Goal: Task Accomplishment & Management: Manage account settings

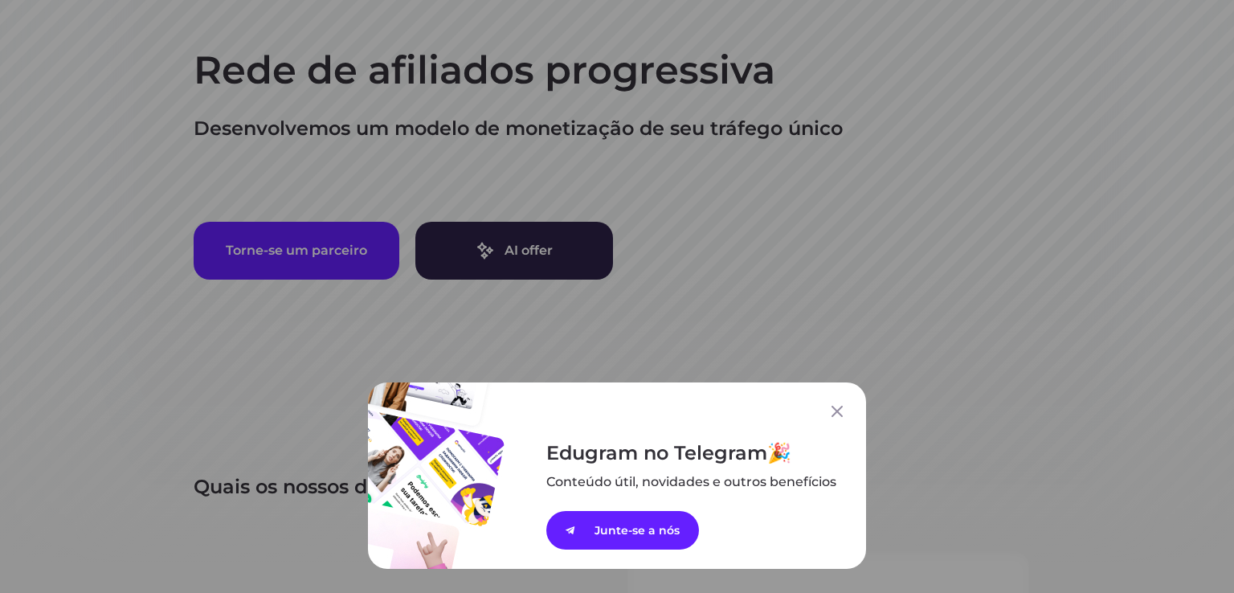
click at [882, 240] on div "Edugram no Telegram Conteúdo útil, novidades e outros ﻿benefícios Junte-se a nós" at bounding box center [617, 296] width 1234 height 593
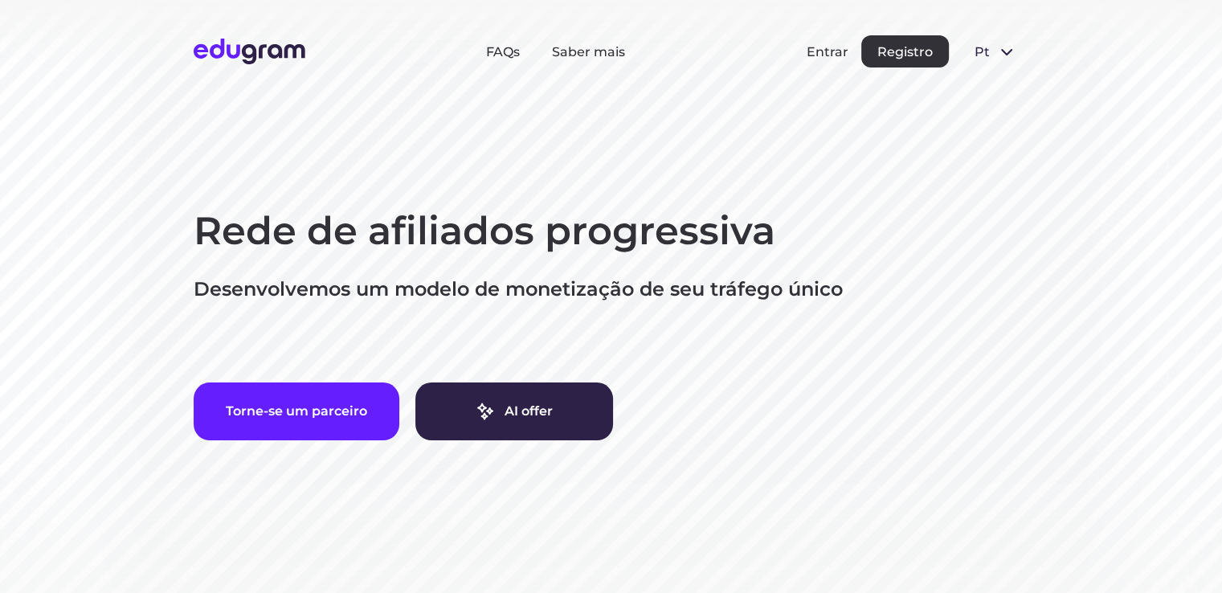
click at [836, 66] on div "Entrar Registro" at bounding box center [878, 51] width 142 height 32
click at [840, 60] on div "Entrar Registro" at bounding box center [878, 51] width 142 height 32
click at [834, 52] on button "Entrar" at bounding box center [828, 51] width 42 height 15
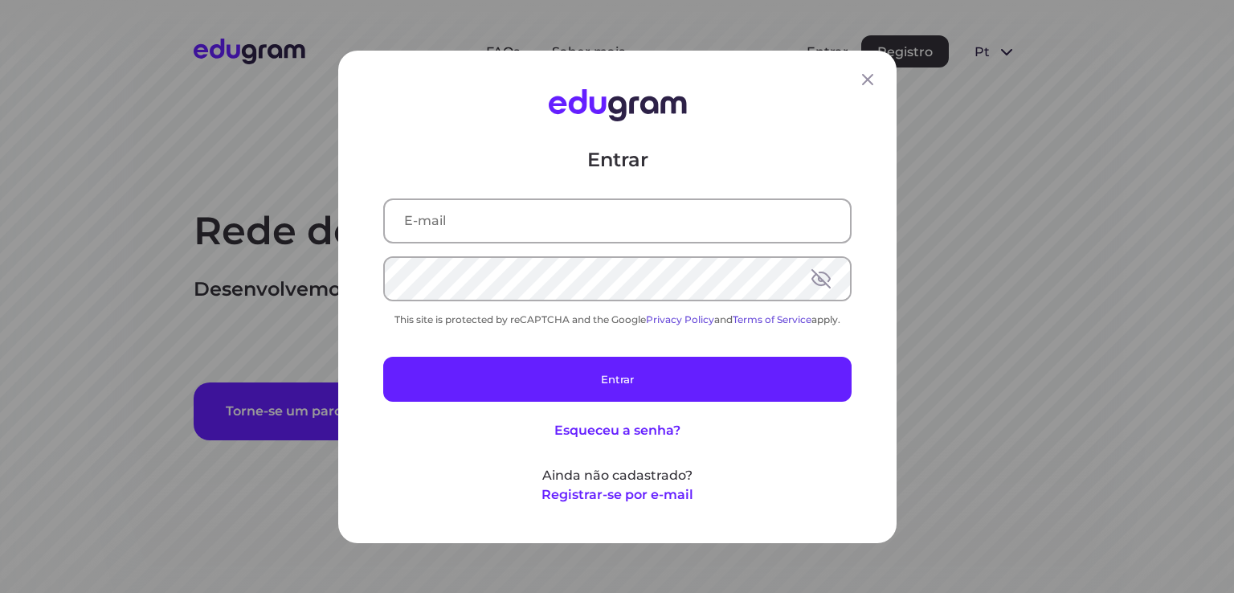
click at [659, 214] on input "text" at bounding box center [617, 220] width 465 height 42
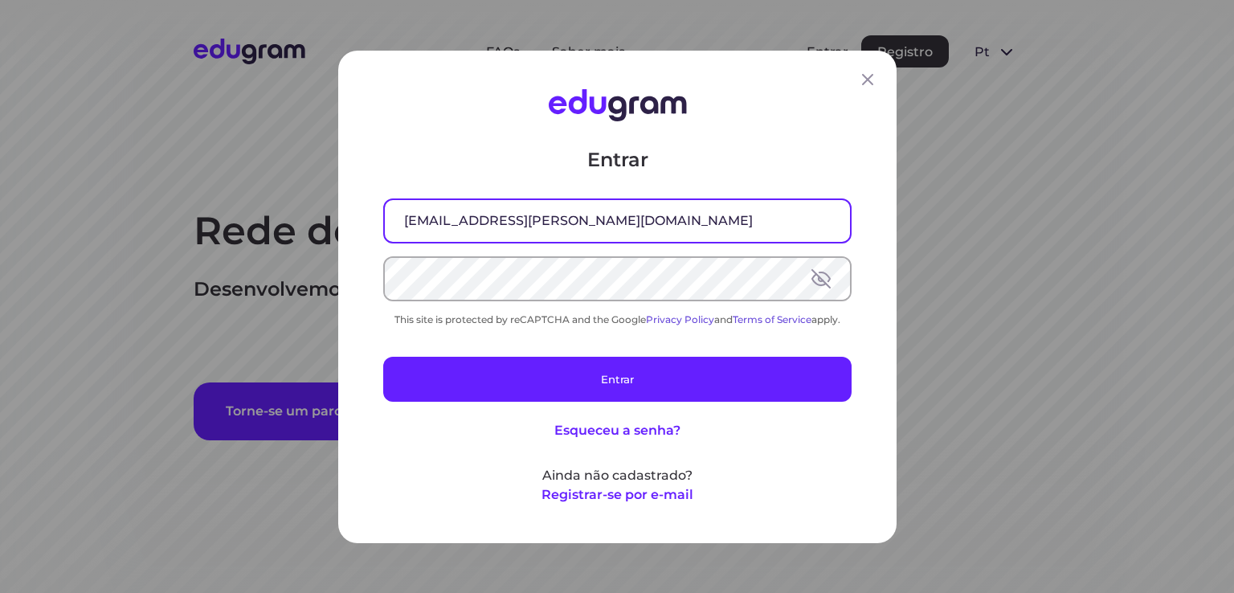
type input "jcs.siewert@gmail.com"
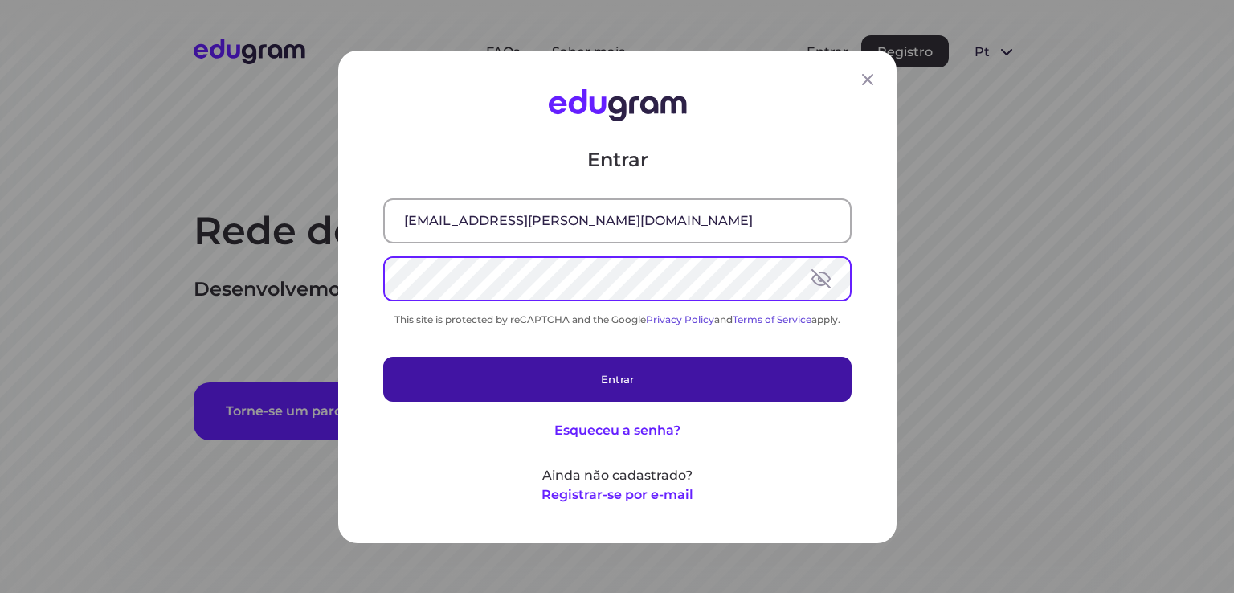
click at [665, 387] on button "Entrar" at bounding box center [617, 378] width 469 height 45
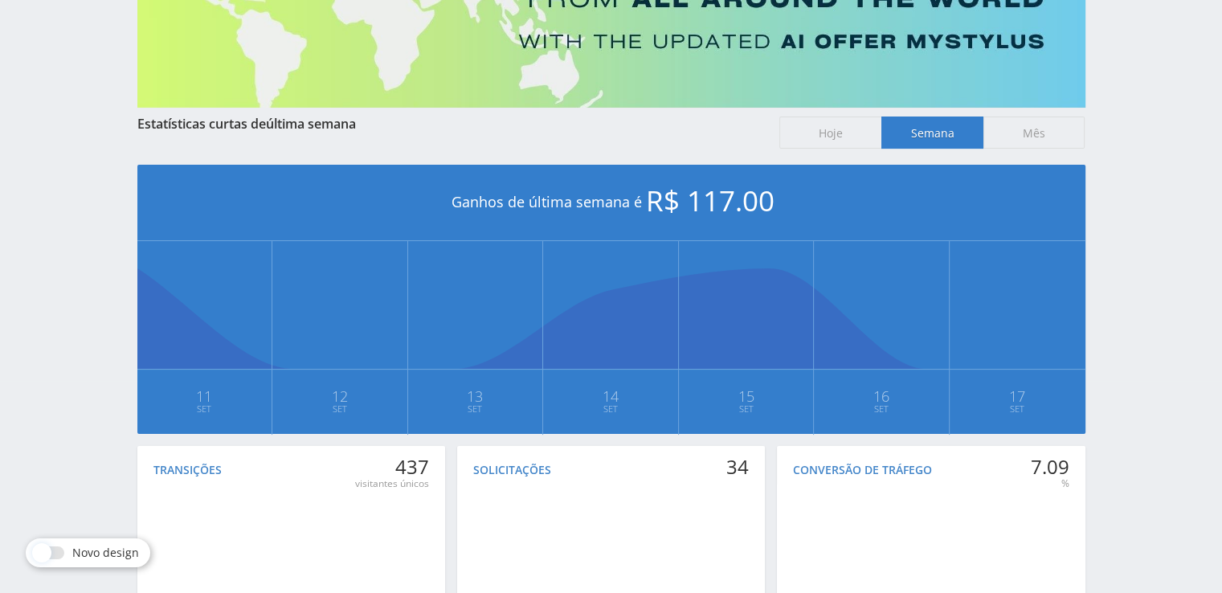
scroll to position [361, 0]
